Goal: Task Accomplishment & Management: Manage account settings

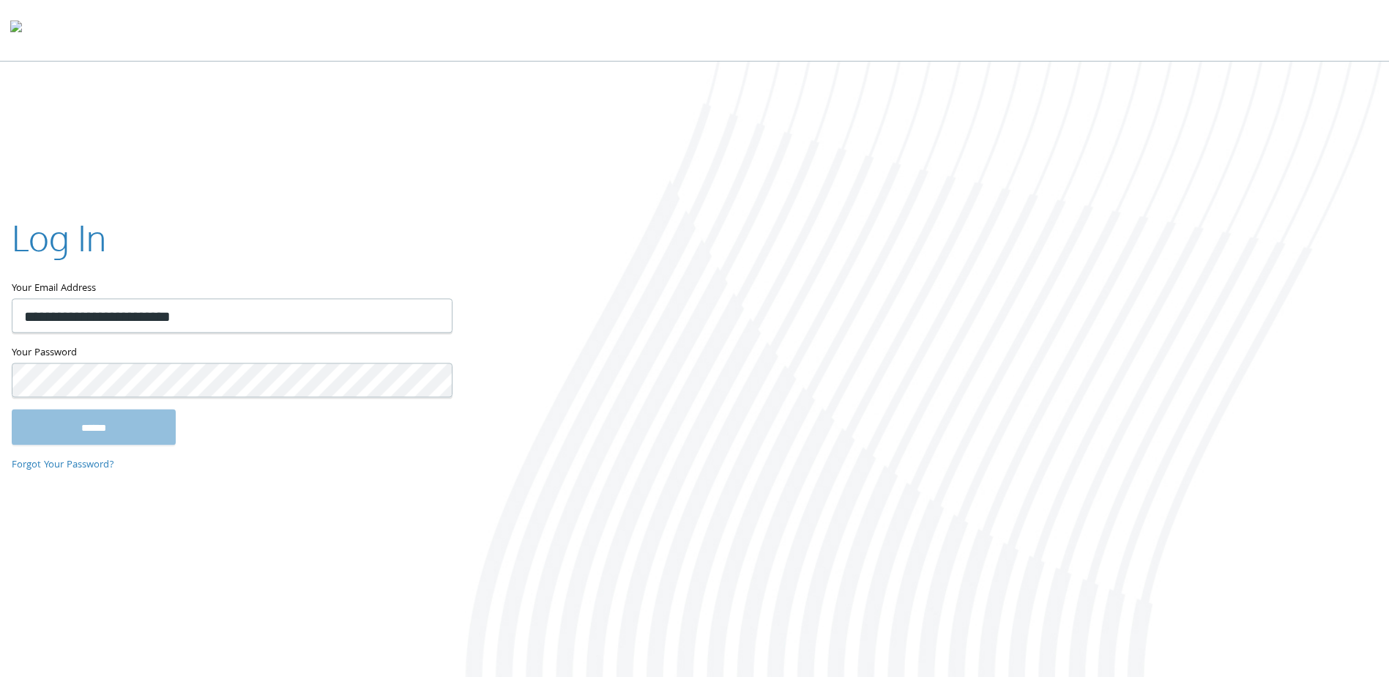
type input "**********"
click at [12, 409] on input "******" at bounding box center [94, 426] width 164 height 35
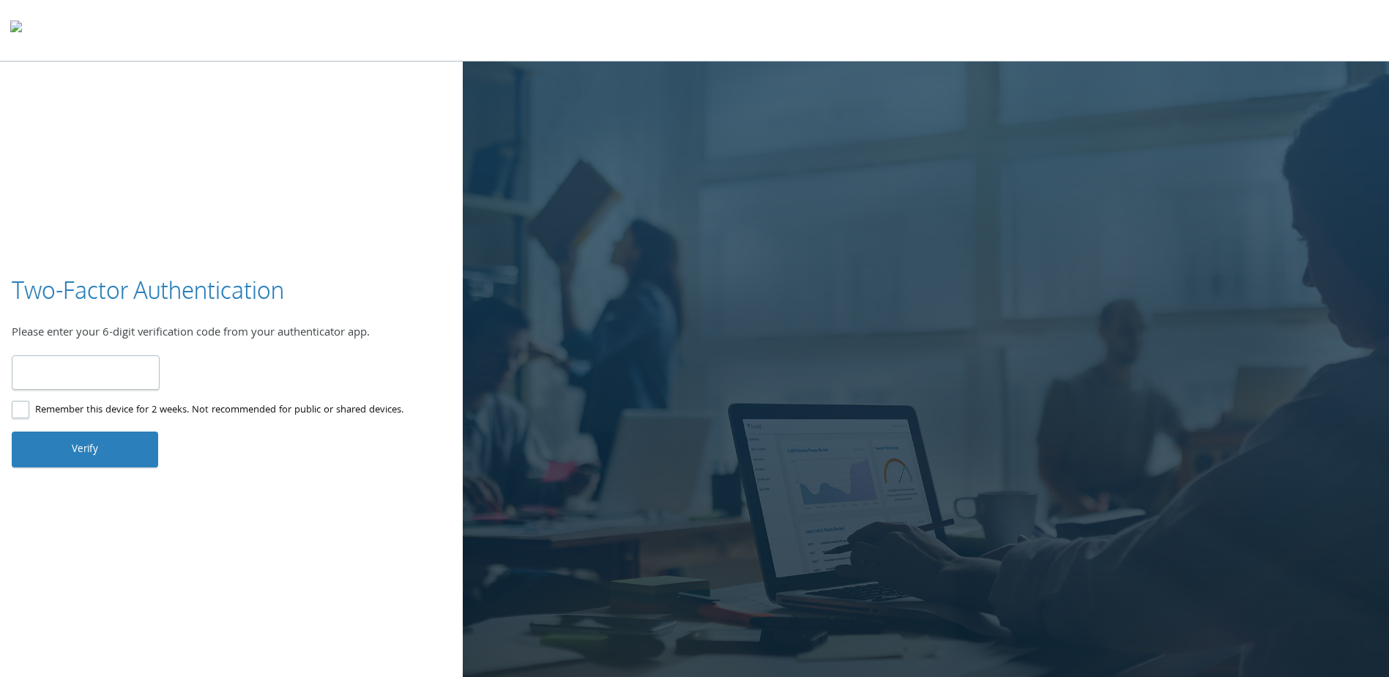
type input "******"
